Goal: Task Accomplishment & Management: Use online tool/utility

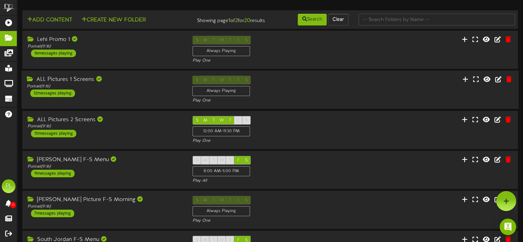
click at [52, 97] on div "12 messages playing" at bounding box center [52, 93] width 45 height 8
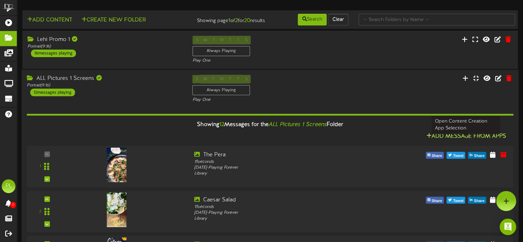
click at [461, 141] on button "Add Message From Apps" at bounding box center [466, 136] width 84 height 9
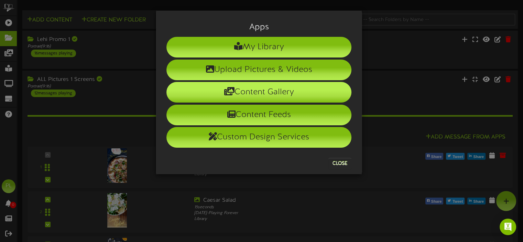
click at [277, 90] on li "Content Gallery" at bounding box center [258, 92] width 185 height 21
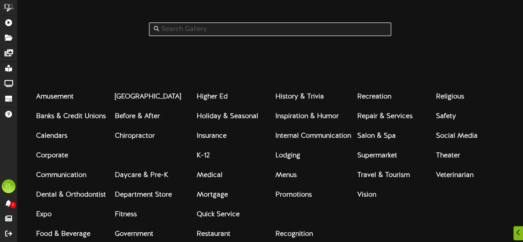
scroll to position [50, 0]
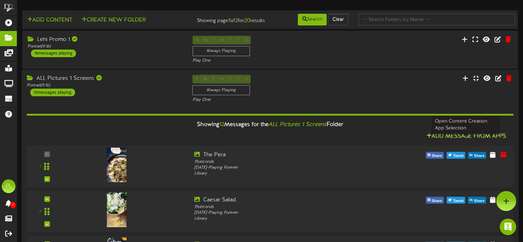
click at [443, 141] on button "Add Message From Apps" at bounding box center [466, 136] width 84 height 9
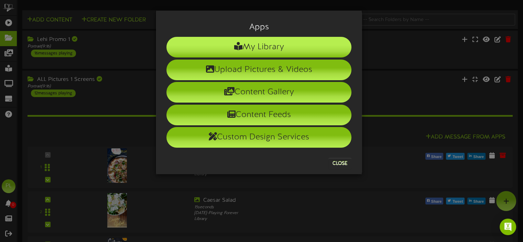
click at [256, 46] on li "My Library" at bounding box center [258, 47] width 185 height 21
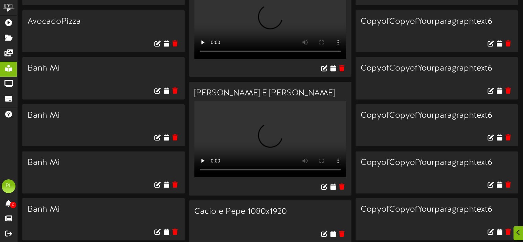
scroll to position [138, 0]
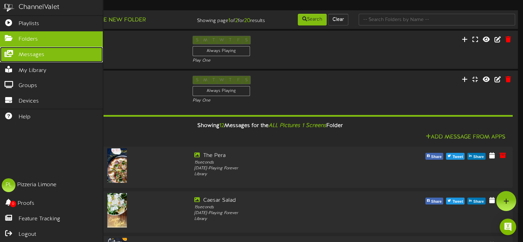
click at [9, 51] on icon at bounding box center [8, 52] width 17 height 5
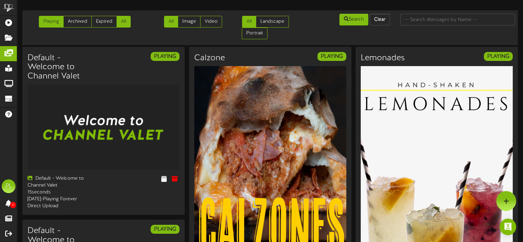
click at [125, 23] on link "All" at bounding box center [124, 22] width 14 height 12
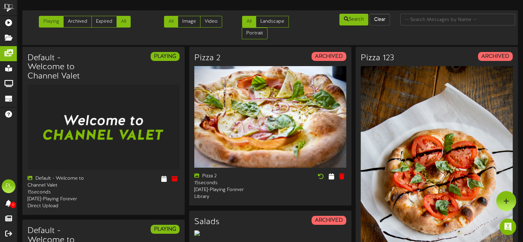
click at [51, 24] on link "Playing" at bounding box center [51, 22] width 25 height 12
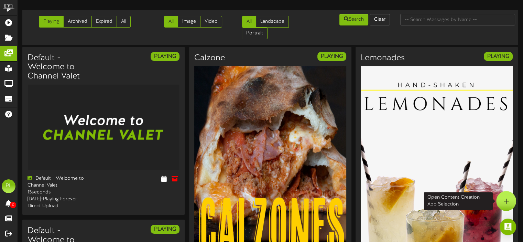
click at [506, 203] on icon at bounding box center [506, 201] width 6 height 6
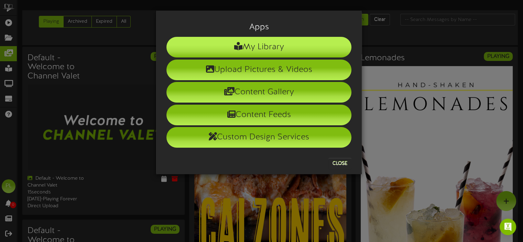
click at [261, 45] on li "My Library" at bounding box center [258, 47] width 185 height 21
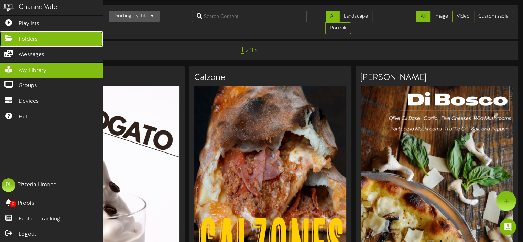
click at [6, 35] on icon at bounding box center [8, 37] width 17 height 5
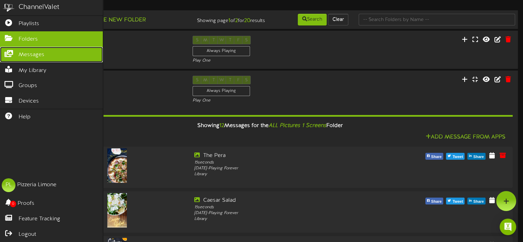
click at [4, 51] on icon at bounding box center [8, 52] width 17 height 5
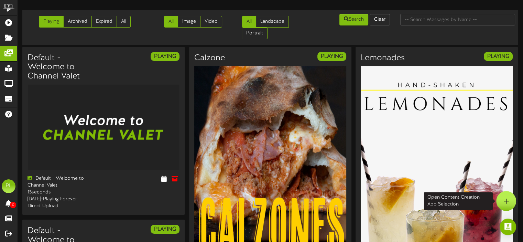
click at [510, 203] on div at bounding box center [506, 201] width 20 height 20
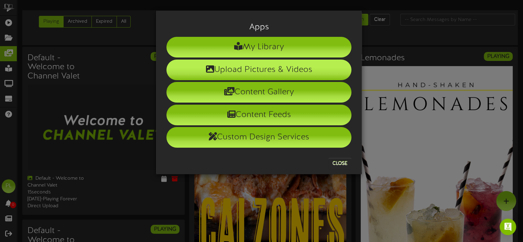
click at [284, 74] on li "Upload Pictures & Videos" at bounding box center [258, 69] width 185 height 21
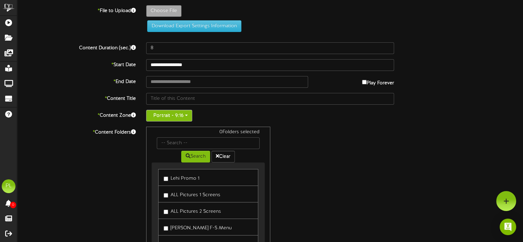
click at [157, 114] on button "Portrait - 9:16" at bounding box center [169, 116] width 46 height 12
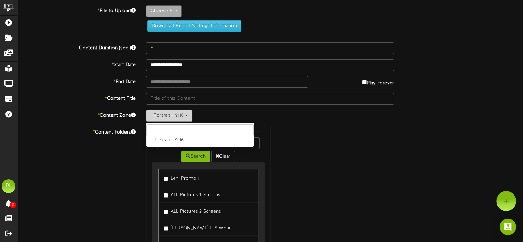
click at [157, 114] on button "Portrait - 9:16" at bounding box center [169, 116] width 46 height 12
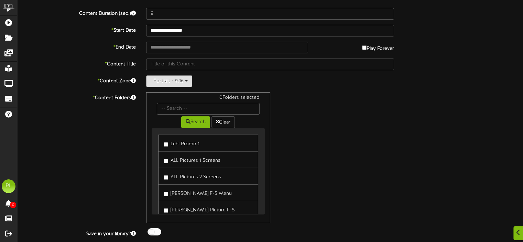
scroll to position [51, 0]
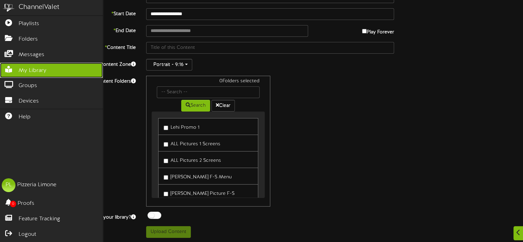
click at [18, 68] on link "My Library" at bounding box center [51, 70] width 103 height 15
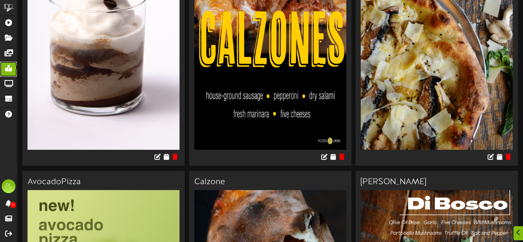
scroll to position [241, 0]
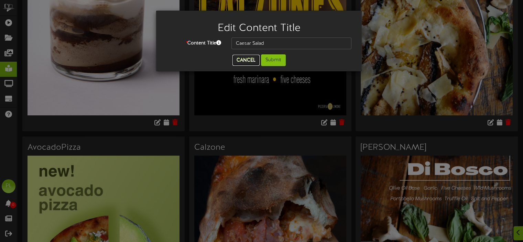
click at [242, 62] on button "Cancel" at bounding box center [245, 60] width 27 height 11
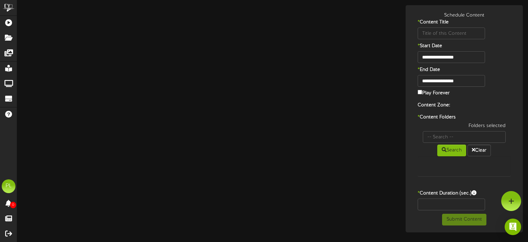
type input "Caesar Salad"
type input "8"
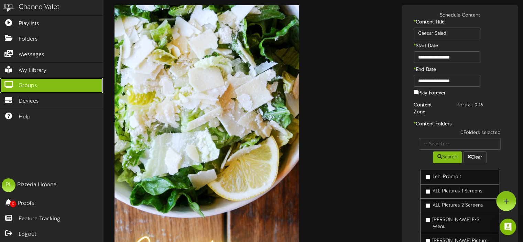
click at [22, 86] on span "Groups" at bounding box center [28, 86] width 19 height 8
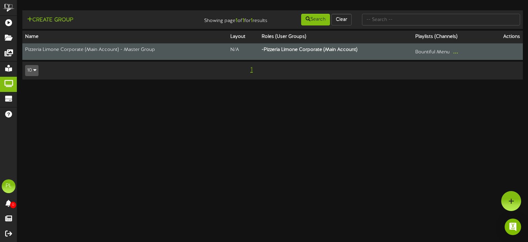
click at [148, 50] on td "Pizzeria Limone Corporate (Main Account) - Master Group" at bounding box center [124, 51] width 205 height 17
click at [454, 52] on button "..." at bounding box center [455, 51] width 9 height 11
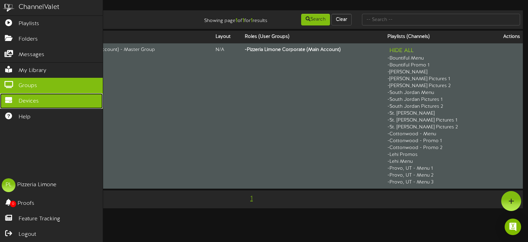
click at [24, 99] on span "Devices" at bounding box center [29, 101] width 20 height 8
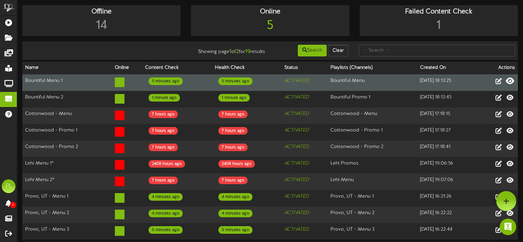
click at [511, 85] on icon at bounding box center [510, 81] width 8 height 8
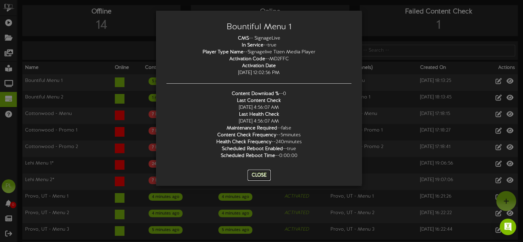
click at [257, 173] on button "Close" at bounding box center [259, 175] width 23 height 11
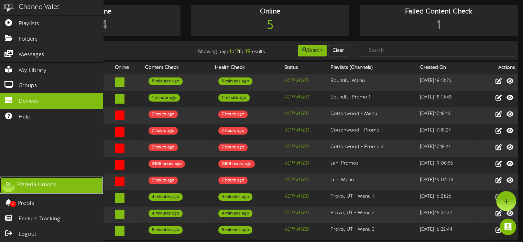
click at [22, 184] on div "Pizzeria Limone" at bounding box center [36, 185] width 39 height 8
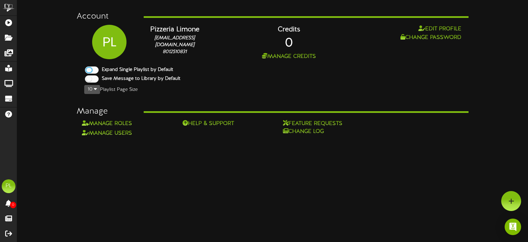
click at [294, 67] on div "Expand Single Playlist by Default" at bounding box center [273, 70] width 382 height 9
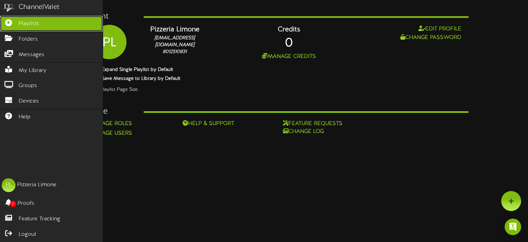
click at [11, 24] on icon at bounding box center [8, 21] width 17 height 5
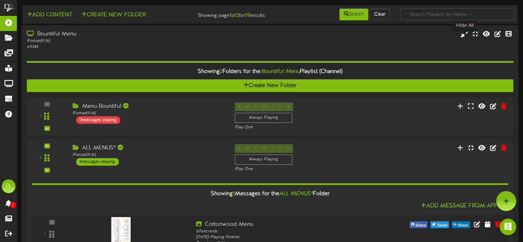
click at [463, 37] on icon at bounding box center [465, 34] width 8 height 8
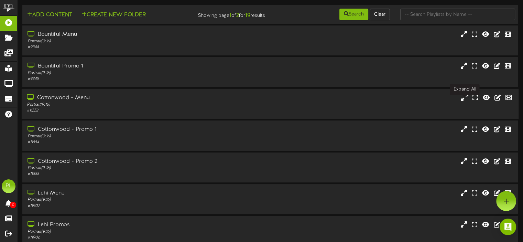
click at [463, 101] on icon at bounding box center [465, 98] width 8 height 8
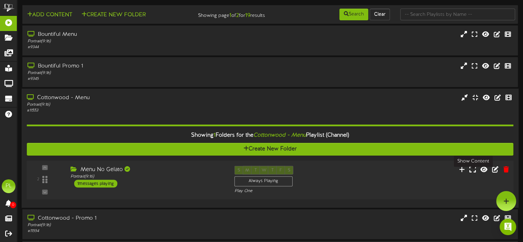
click at [473, 173] on icon at bounding box center [472, 169] width 7 height 8
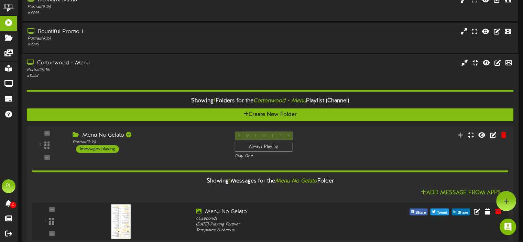
scroll to position [69, 0]
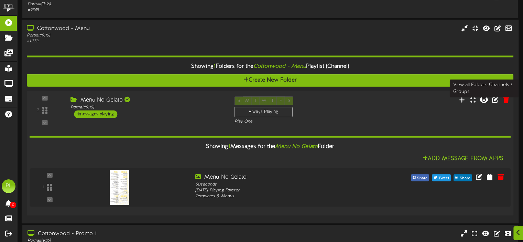
click at [484, 103] on icon at bounding box center [484, 100] width 8 height 8
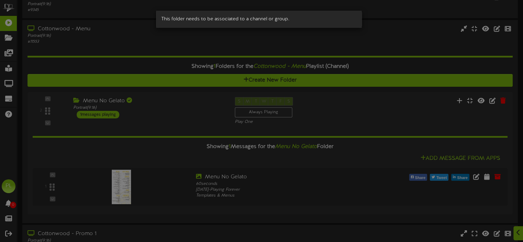
click at [447, 127] on div "This folder needs to be associated to a channel or group." at bounding box center [261, 121] width 523 height 242
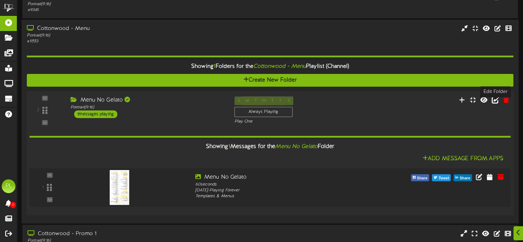
click at [495, 103] on icon at bounding box center [495, 100] width 8 height 8
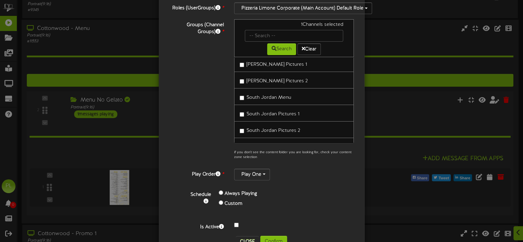
scroll to position [87, 0]
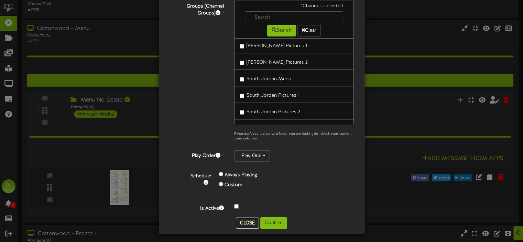
click at [241, 221] on button "Close" at bounding box center [247, 222] width 23 height 11
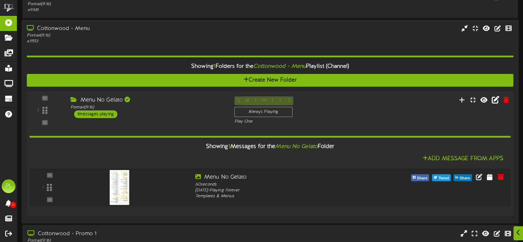
click at [108, 104] on div "Menu No Gelato" at bounding box center [146, 100] width 153 height 8
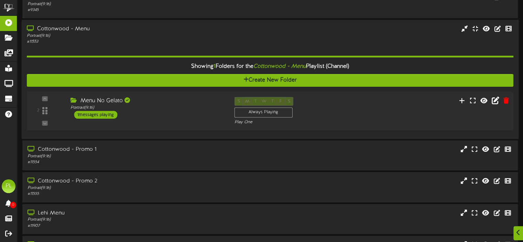
click at [108, 105] on div "Menu No Gelato" at bounding box center [146, 101] width 153 height 8
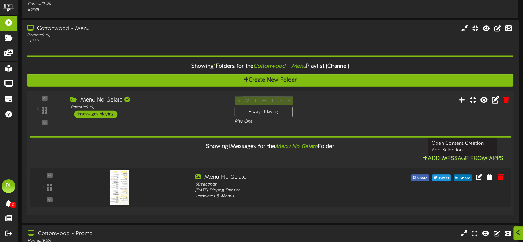
click at [443, 163] on button "Add Message From Apps" at bounding box center [463, 158] width 85 height 9
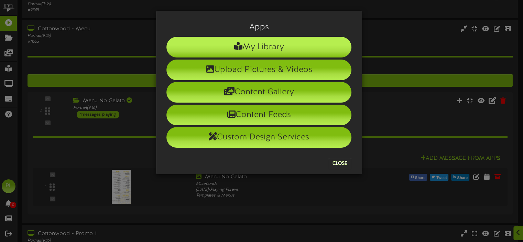
click at [284, 46] on li "My Library" at bounding box center [258, 47] width 185 height 21
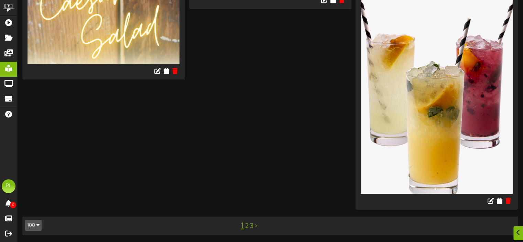
scroll to position [9284, 0]
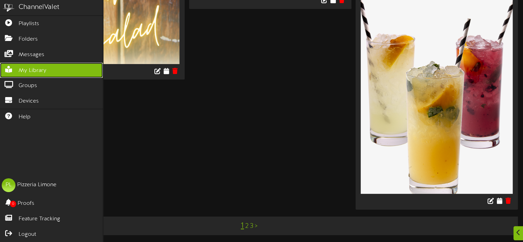
click at [7, 66] on icon at bounding box center [8, 68] width 17 height 5
click at [13, 68] on icon at bounding box center [8, 68] width 17 height 5
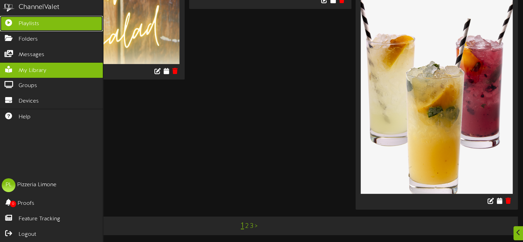
click at [8, 23] on icon at bounding box center [8, 21] width 17 height 5
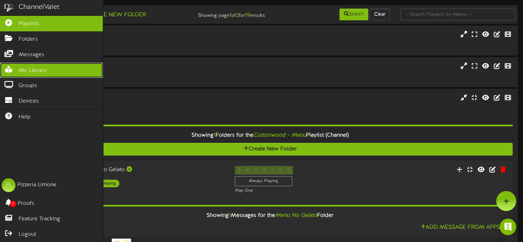
click at [31, 69] on span "My Library" at bounding box center [33, 71] width 28 height 8
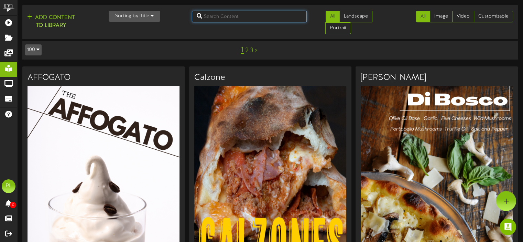
click at [237, 14] on input "text" at bounding box center [249, 17] width 115 height 12
type input "menu"
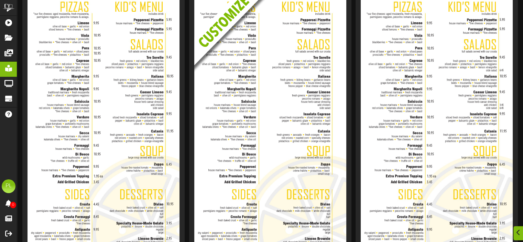
scroll to position [103, 0]
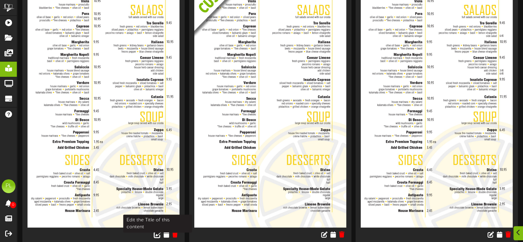
click at [157, 235] on icon at bounding box center [158, 234] width 8 height 8
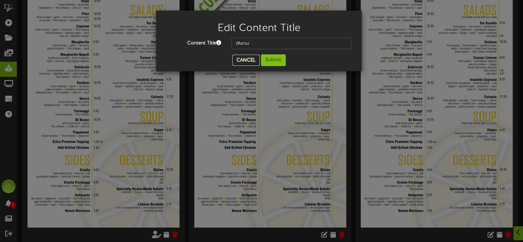
click at [243, 58] on button "Cancel" at bounding box center [245, 60] width 27 height 11
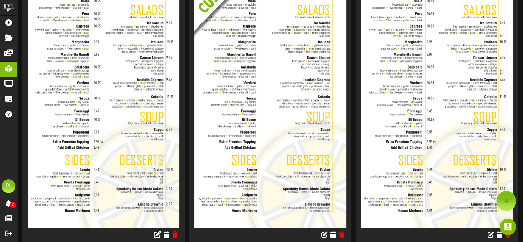
scroll to position [0, 0]
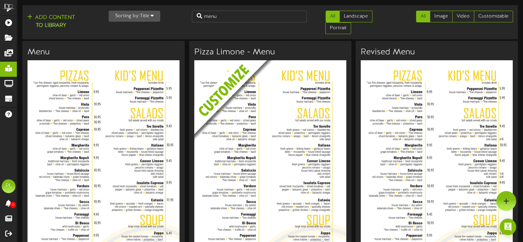
click at [118, 115] on img at bounding box center [104, 195] width 152 height 270
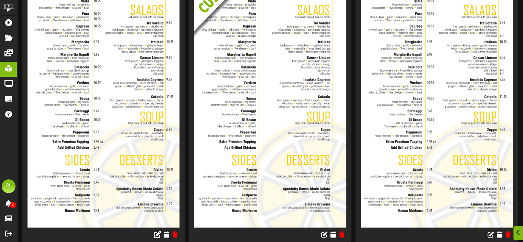
scroll to position [172, 0]
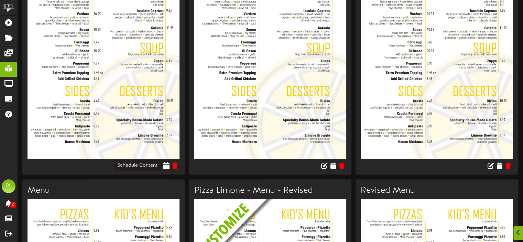
click at [167, 166] on icon at bounding box center [166, 166] width 7 height 8
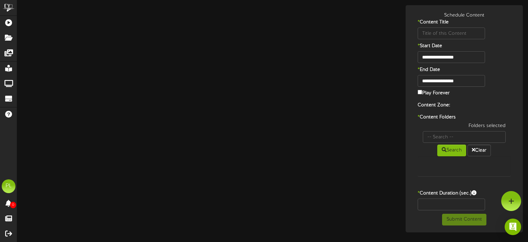
type input "Menu"
type input "8"
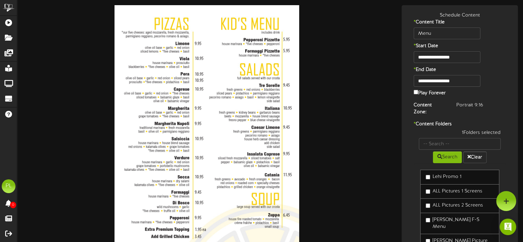
click at [197, 43] on img at bounding box center [206, 169] width 185 height 328
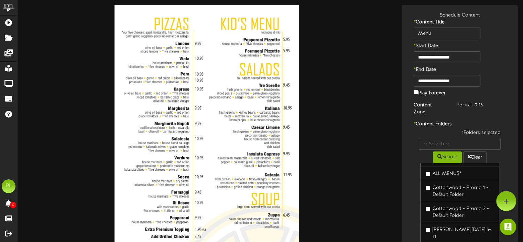
click at [197, 42] on img at bounding box center [206, 169] width 185 height 328
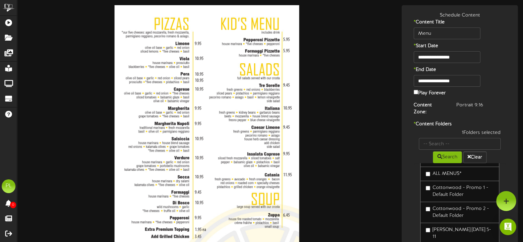
click at [197, 42] on img at bounding box center [206, 169] width 185 height 328
click at [199, 58] on img at bounding box center [206, 169] width 185 height 328
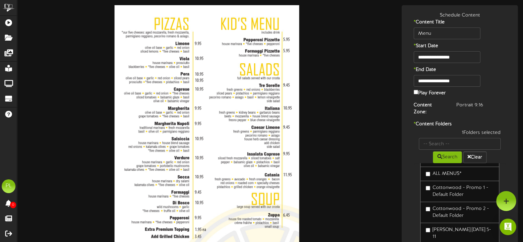
click at [200, 58] on img at bounding box center [206, 169] width 185 height 328
click at [200, 75] on img at bounding box center [206, 169] width 185 height 328
click at [207, 92] on img at bounding box center [206, 169] width 185 height 328
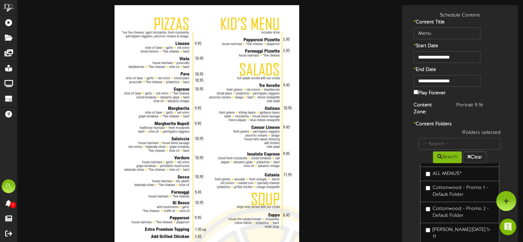
drag, startPoint x: 211, startPoint y: 107, endPoint x: 214, endPoint y: 128, distance: 21.3
click at [211, 107] on img at bounding box center [206, 169] width 185 height 328
click at [216, 140] on img at bounding box center [206, 169] width 185 height 328
click at [504, 200] on icon at bounding box center [506, 201] width 6 height 6
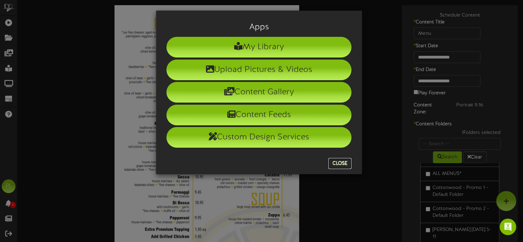
click at [334, 162] on button "Close" at bounding box center [339, 163] width 23 height 11
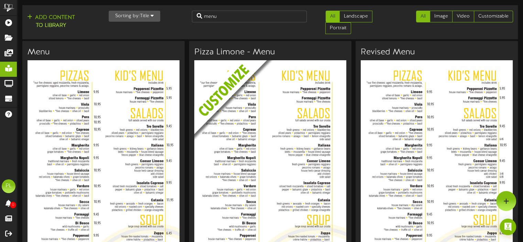
click at [268, 96] on img at bounding box center [275, 114] width 162 height 108
click at [500, 16] on link "Customizable" at bounding box center [493, 17] width 39 height 12
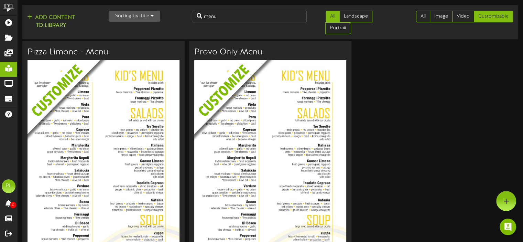
click at [147, 121] on img at bounding box center [109, 114] width 162 height 108
click at [503, 202] on icon at bounding box center [506, 201] width 6 height 6
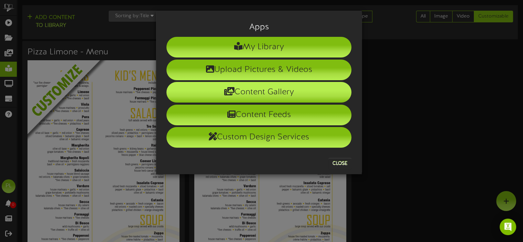
click at [283, 93] on li "Content Gallery" at bounding box center [258, 92] width 185 height 21
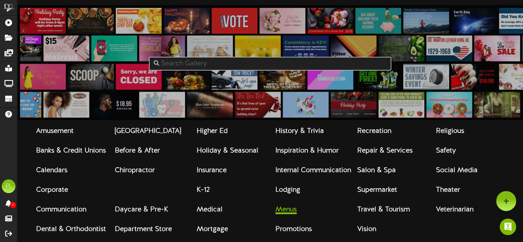
click at [289, 213] on strong "Menus" at bounding box center [285, 210] width 21 height 8
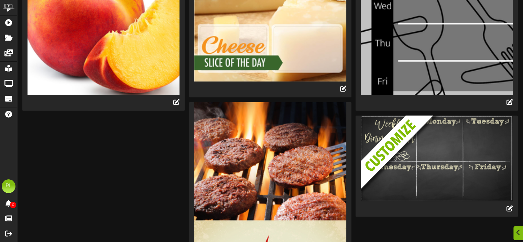
scroll to position [1854, 0]
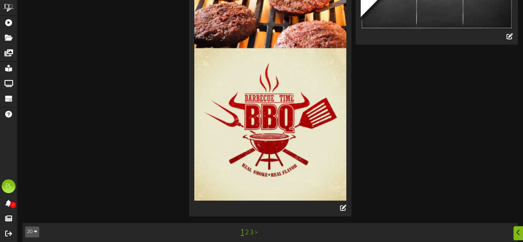
click at [247, 229] on link "2" at bounding box center [246, 233] width 3 height 8
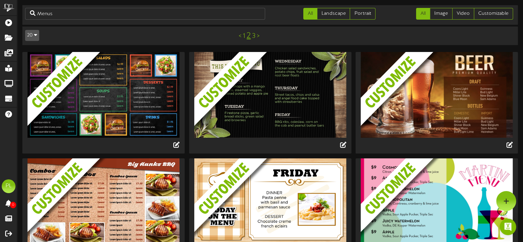
click at [261, 104] on img at bounding box center [275, 106] width 162 height 108
click at [342, 143] on icon at bounding box center [343, 145] width 8 height 8
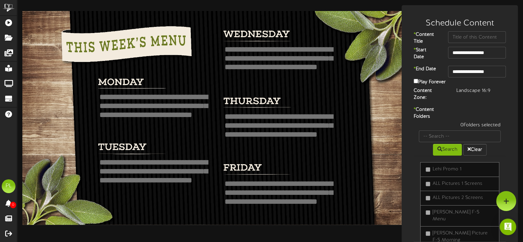
click at [125, 93] on textarea at bounding box center [156, 110] width 114 height 36
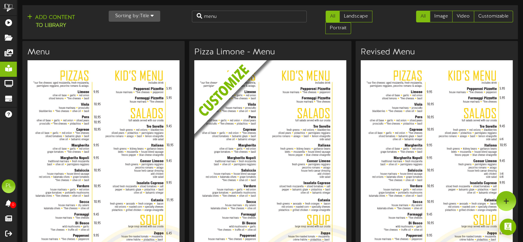
click at [230, 81] on img at bounding box center [275, 114] width 162 height 108
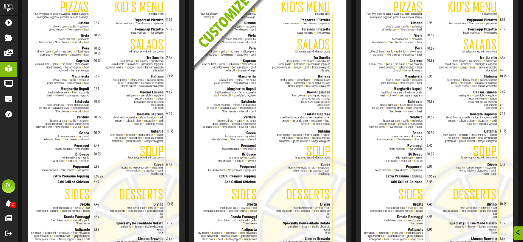
scroll to position [103, 0]
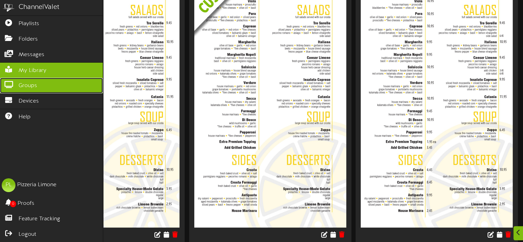
click at [10, 83] on icon at bounding box center [8, 83] width 17 height 5
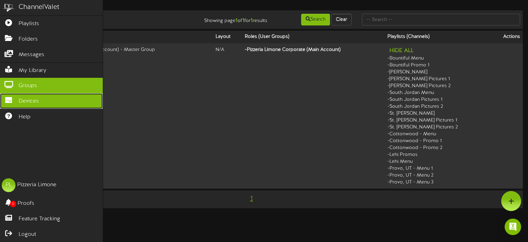
click at [8, 97] on icon at bounding box center [8, 99] width 17 height 5
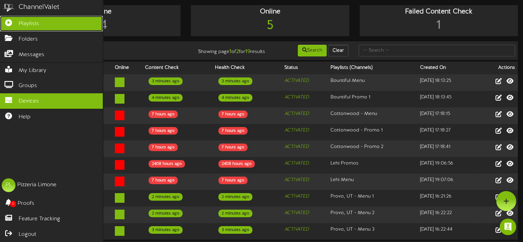
click at [26, 21] on span "Playlists" at bounding box center [29, 24] width 21 height 8
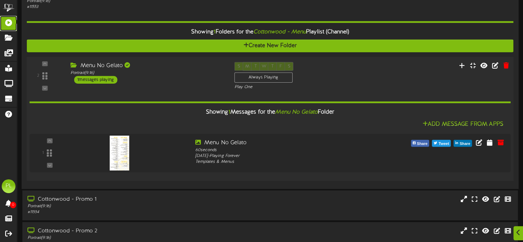
scroll to position [138, 0]
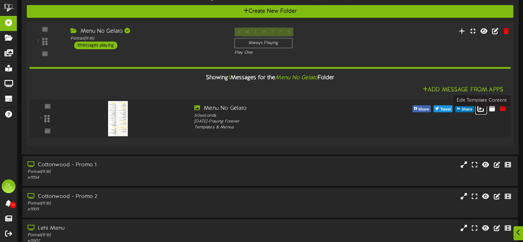
click at [476, 114] on link at bounding box center [481, 108] width 12 height 11
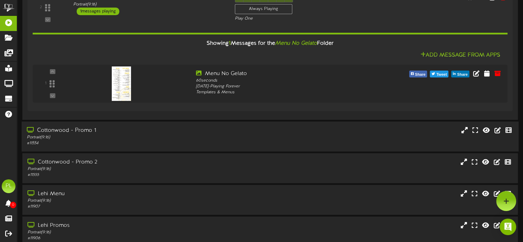
scroll to position [69, 0]
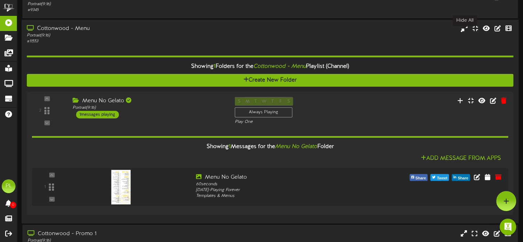
click at [465, 32] on icon at bounding box center [465, 28] width 8 height 8
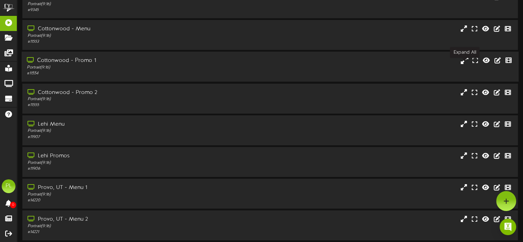
click at [464, 64] on icon at bounding box center [465, 60] width 8 height 8
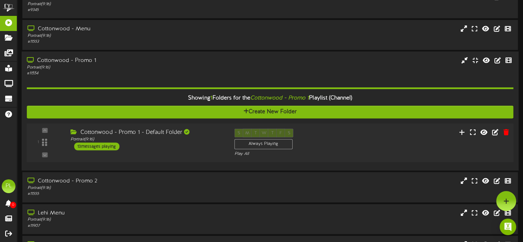
click at [159, 137] on div "Cottonwood - Promo 1 - Default Folder" at bounding box center [146, 133] width 153 height 8
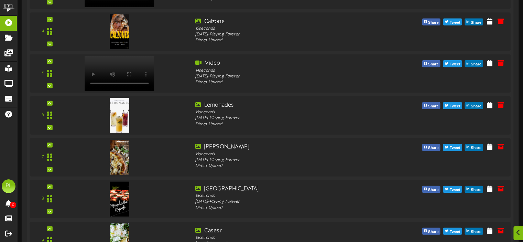
scroll to position [413, 0]
